Goal: Task Accomplishment & Management: Manage account settings

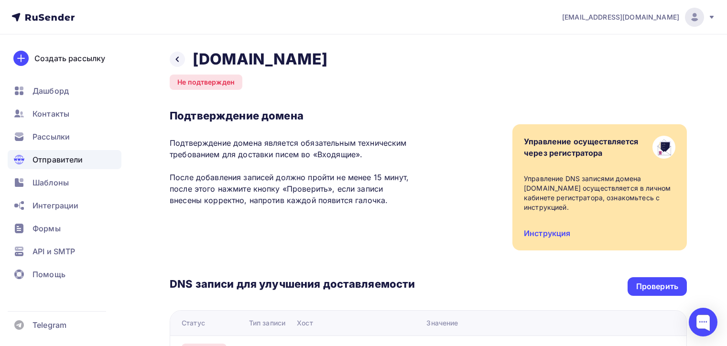
scroll to position [218, 0]
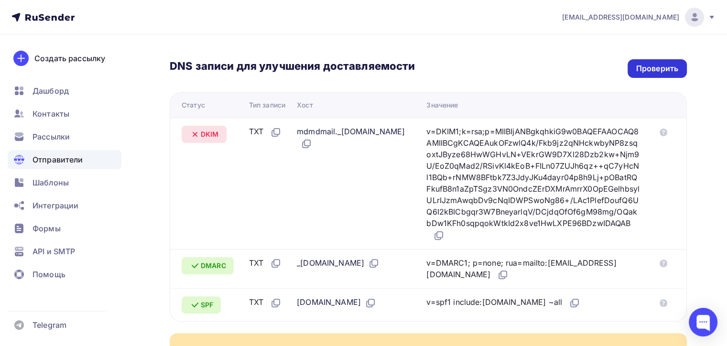
click at [664, 63] on div "Проверить" at bounding box center [657, 68] width 42 height 11
click at [688, 61] on div "Назад [DOMAIN_NAME] Не подтвержден Подтверждение домена Подтверждение домена яв…" at bounding box center [363, 153] width 727 height 674
click at [678, 67] on div "Проверить" at bounding box center [656, 68] width 59 height 19
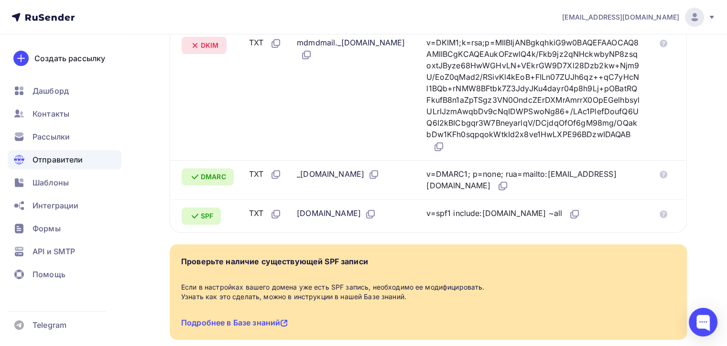
scroll to position [361, 0]
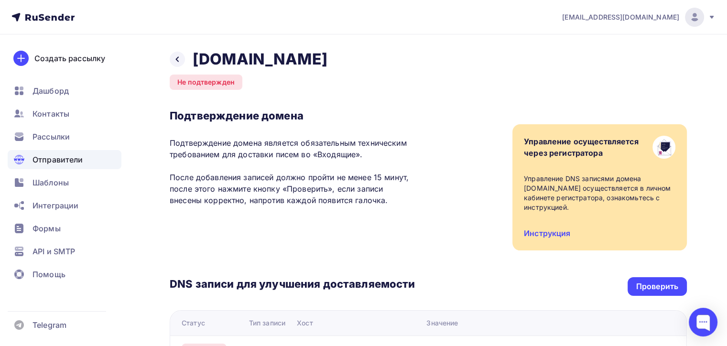
click at [644, 283] on div "Проверить" at bounding box center [657, 286] width 42 height 11
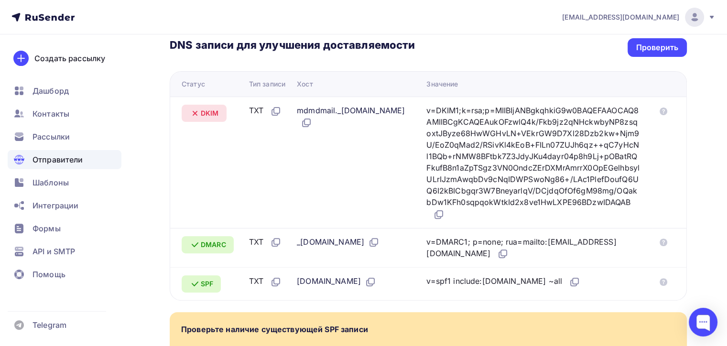
scroll to position [143, 0]
